Goal: Task Accomplishment & Management: Manage account settings

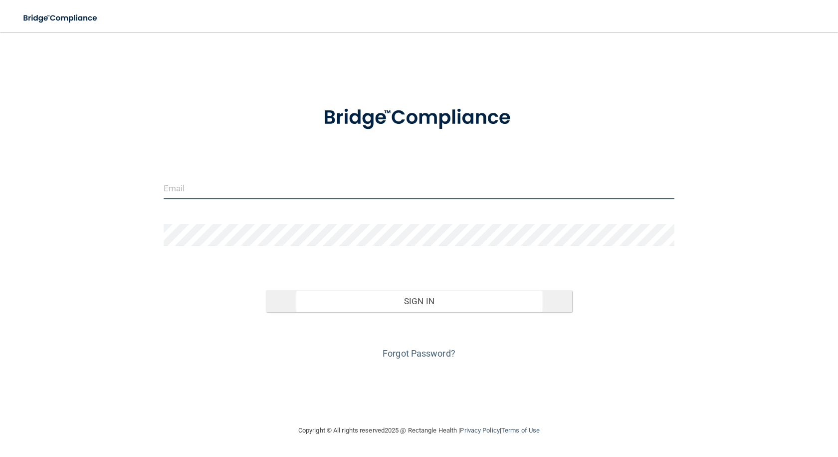
type input "[PERSON_NAME][EMAIL_ADDRESS][PERSON_NAME][DOMAIN_NAME]"
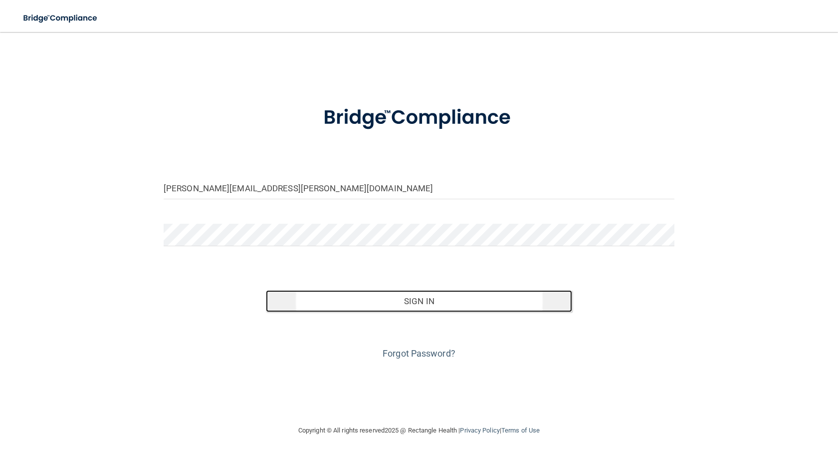
click at [417, 300] on button "Sign In" at bounding box center [419, 301] width 306 height 22
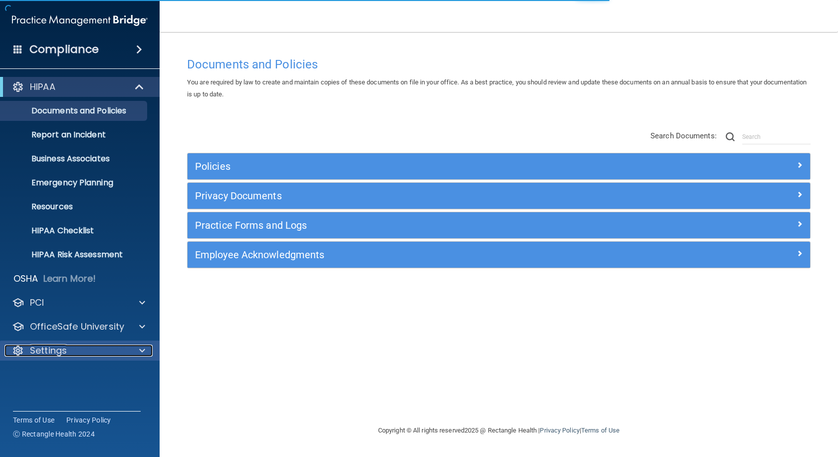
click at [49, 354] on p "Settings" at bounding box center [48, 350] width 37 height 12
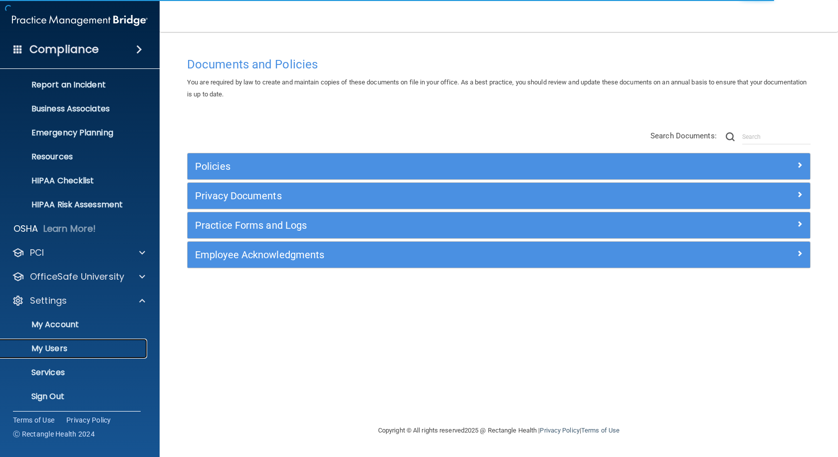
click at [53, 346] on p "My Users" at bounding box center [74, 348] width 136 height 10
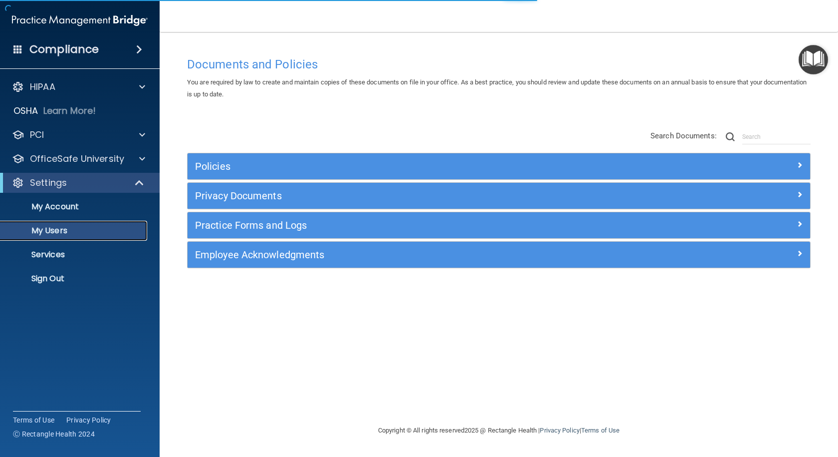
select select "20"
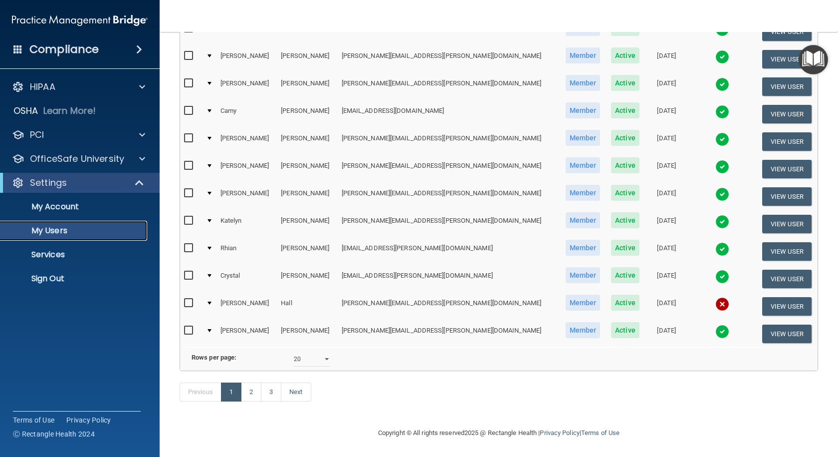
scroll to position [369, 0]
click at [251, 396] on link "2" at bounding box center [251, 391] width 20 height 19
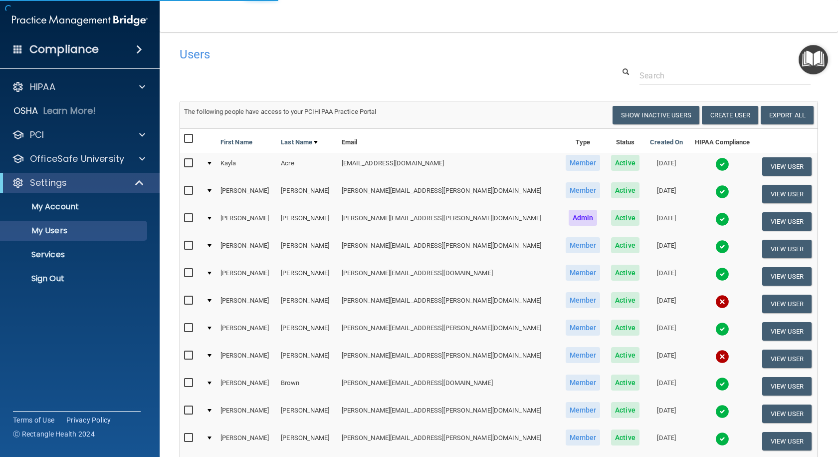
select select "20"
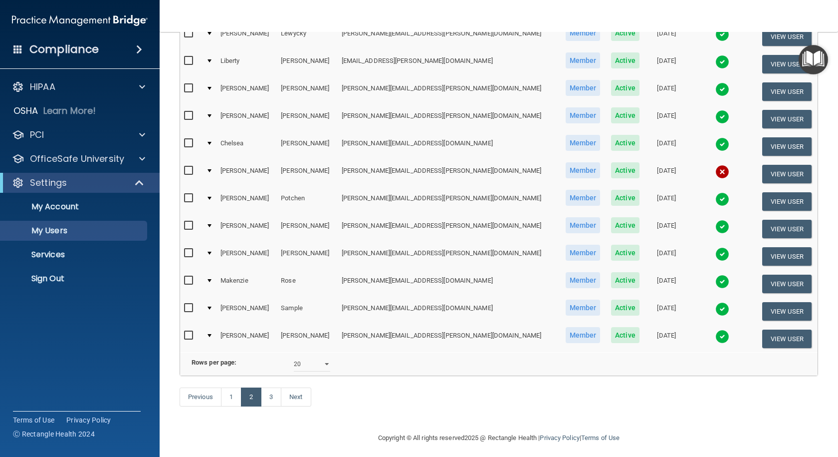
scroll to position [369, 0]
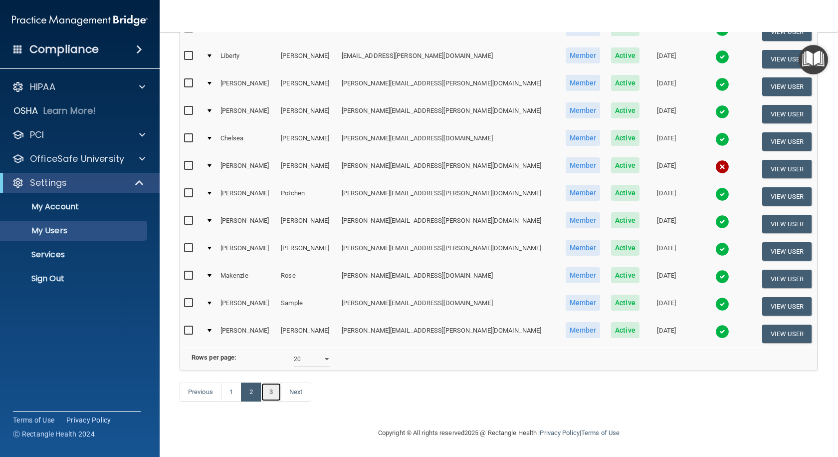
click at [272, 387] on link "3" at bounding box center [271, 391] width 20 height 19
select select "20"
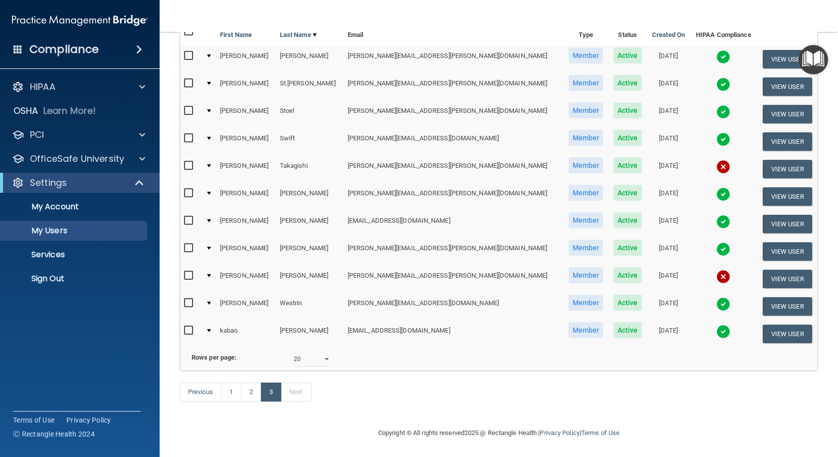
scroll to position [122, 0]
click at [233, 393] on link "1" at bounding box center [231, 391] width 20 height 19
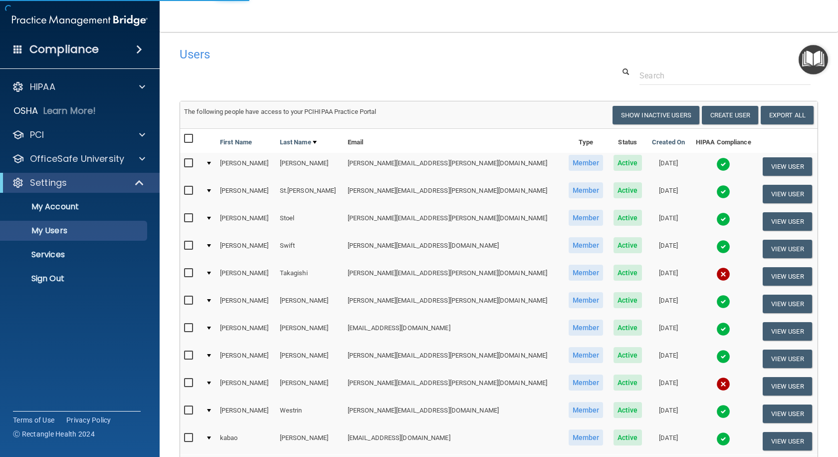
select select "20"
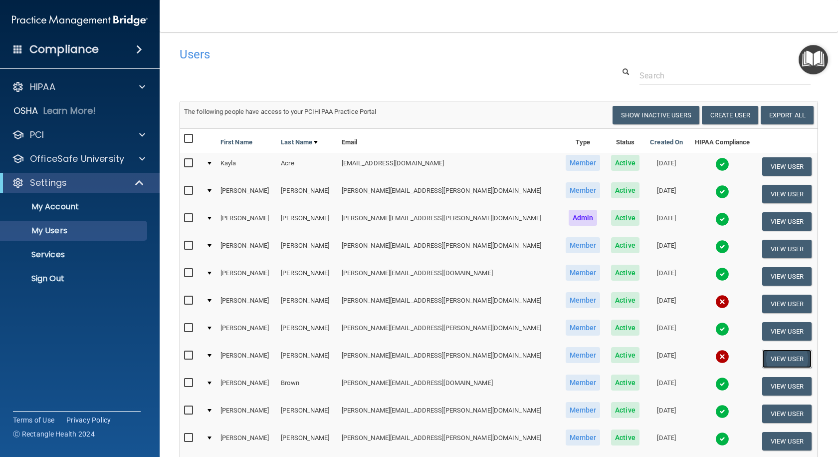
click at [769, 355] on button "View User" at bounding box center [786, 358] width 49 height 18
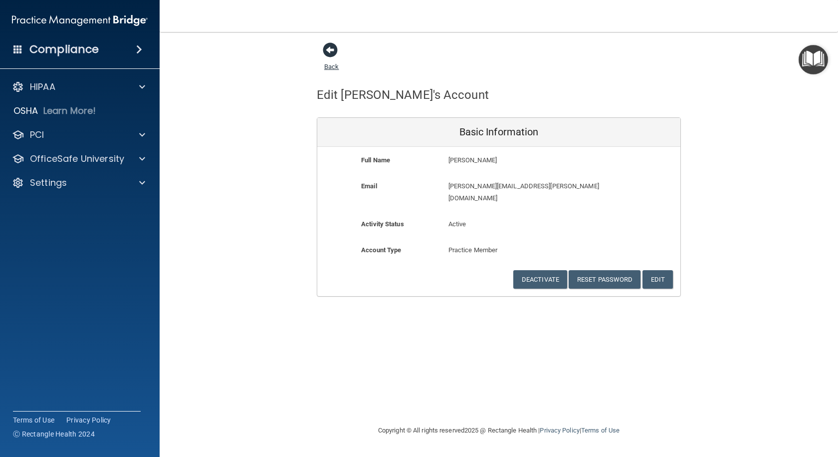
click at [328, 56] on span at bounding box center [330, 49] width 15 height 15
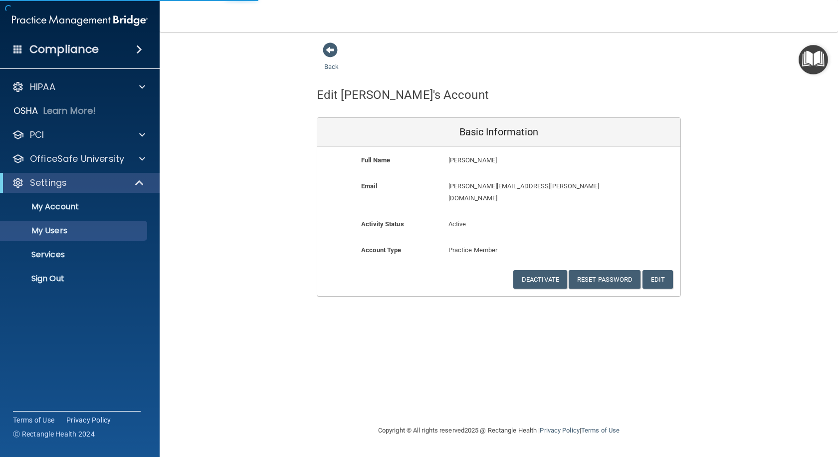
select select "20"
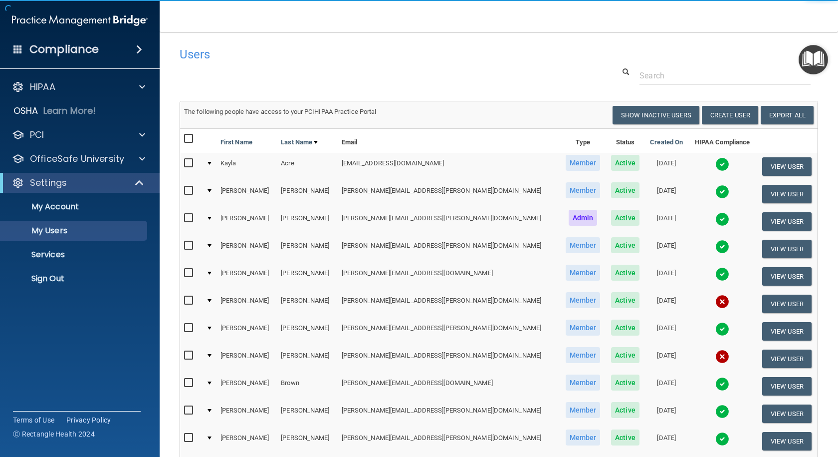
click at [715, 355] on img at bounding box center [722, 356] width 14 height 14
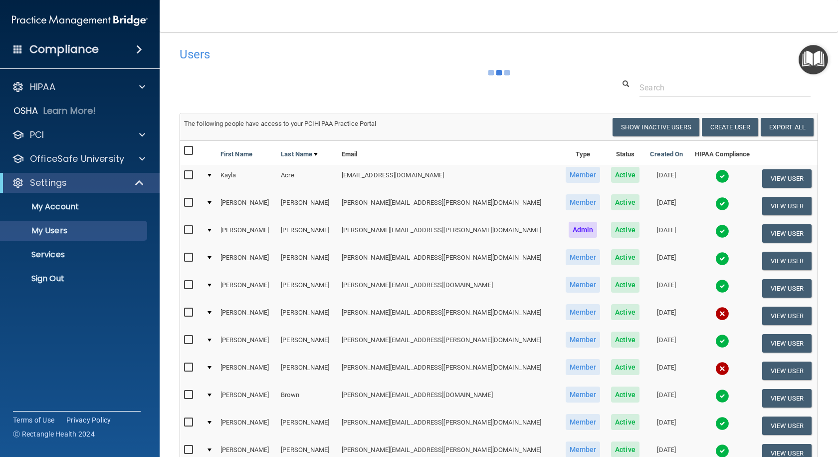
click at [715, 366] on img at bounding box center [722, 368] width 14 height 14
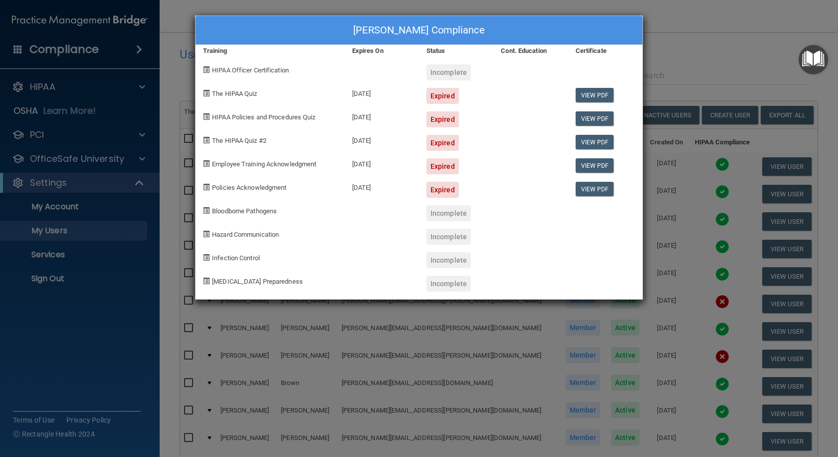
click at [699, 36] on div "[PERSON_NAME] Compliance Training Expires On Status Cont. Education Certificate…" at bounding box center [419, 228] width 838 height 457
click at [697, 37] on div "[PERSON_NAME] Compliance Training Expires On Status Cont. Education Certificate…" at bounding box center [419, 228] width 838 height 457
